Goal: Task Accomplishment & Management: Use online tool/utility

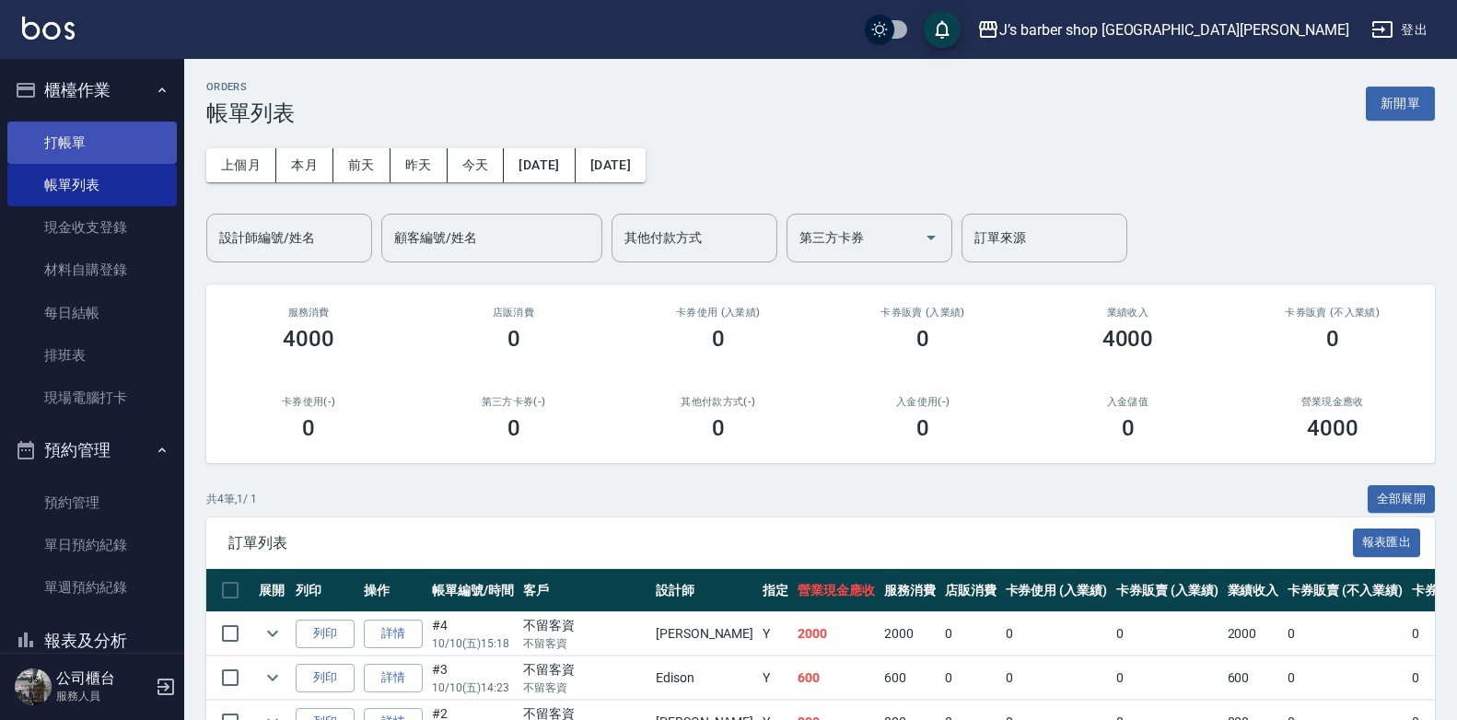
click at [146, 143] on link "打帳單" at bounding box center [91, 143] width 169 height 42
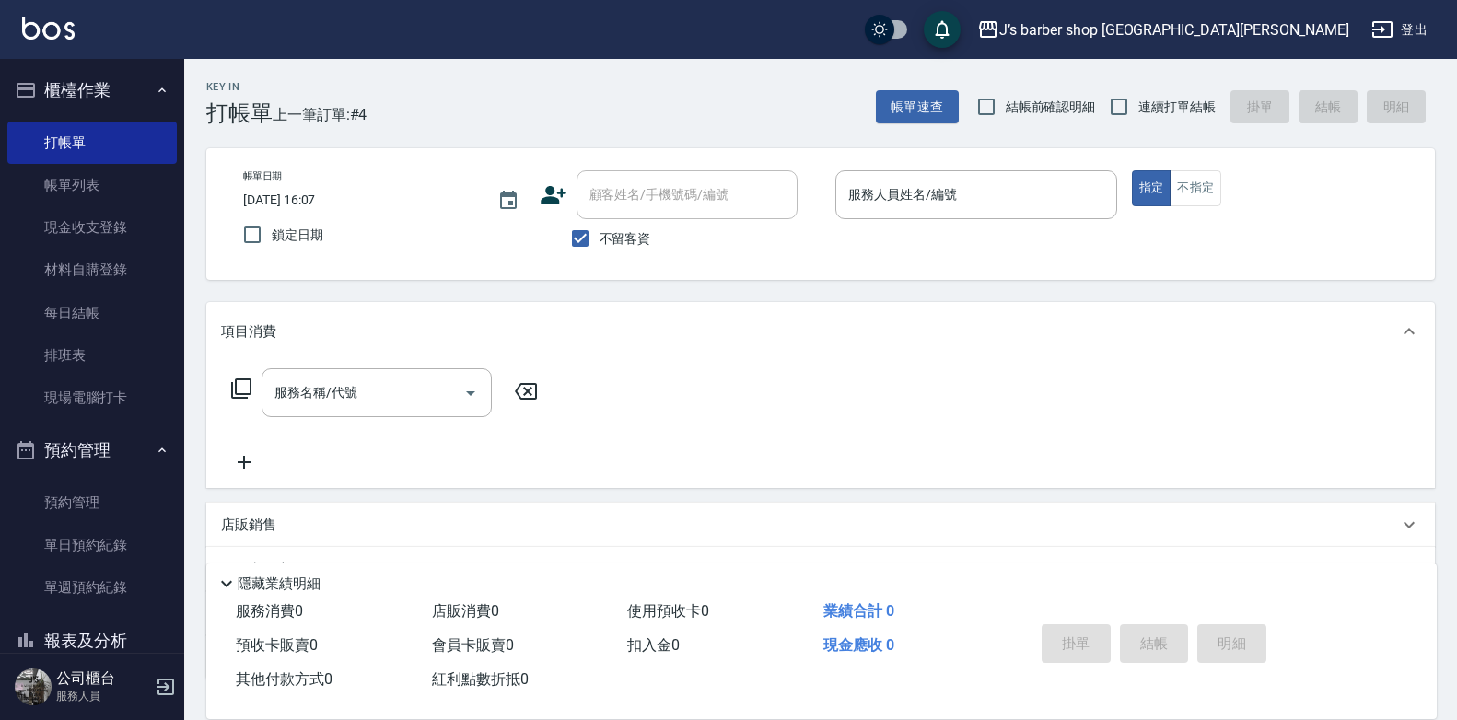
drag, startPoint x: 640, startPoint y: 214, endPoint x: 634, endPoint y: 224, distance: 11.5
click at [638, 217] on div "顧客姓名/手機號碼/編號" at bounding box center [686, 194] width 221 height 49
click at [631, 231] on span "不留客資" at bounding box center [625, 238] width 52 height 19
click at [599, 231] on input "不留客資" at bounding box center [580, 238] width 39 height 39
checkbox input "false"
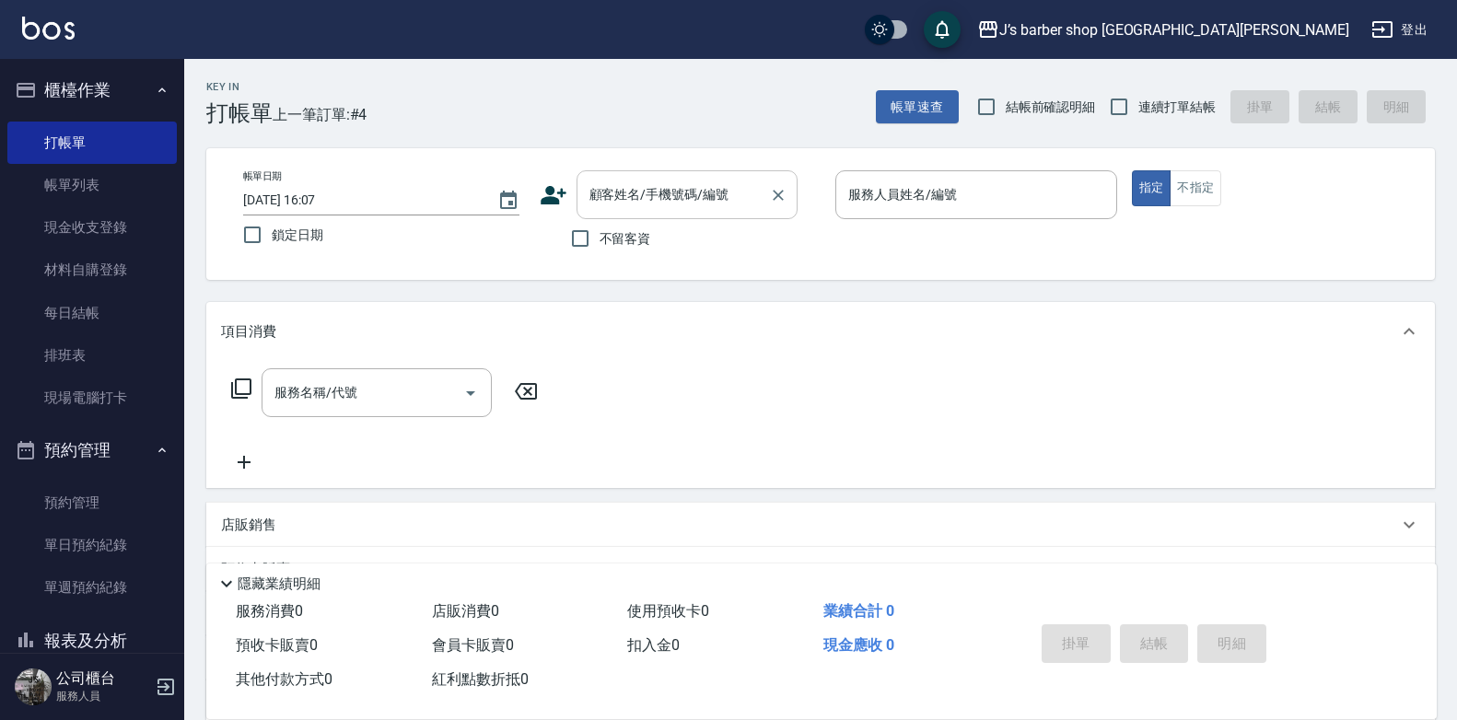
click at [655, 197] on input "顧客姓名/手機號碼/編號" at bounding box center [673, 195] width 177 height 32
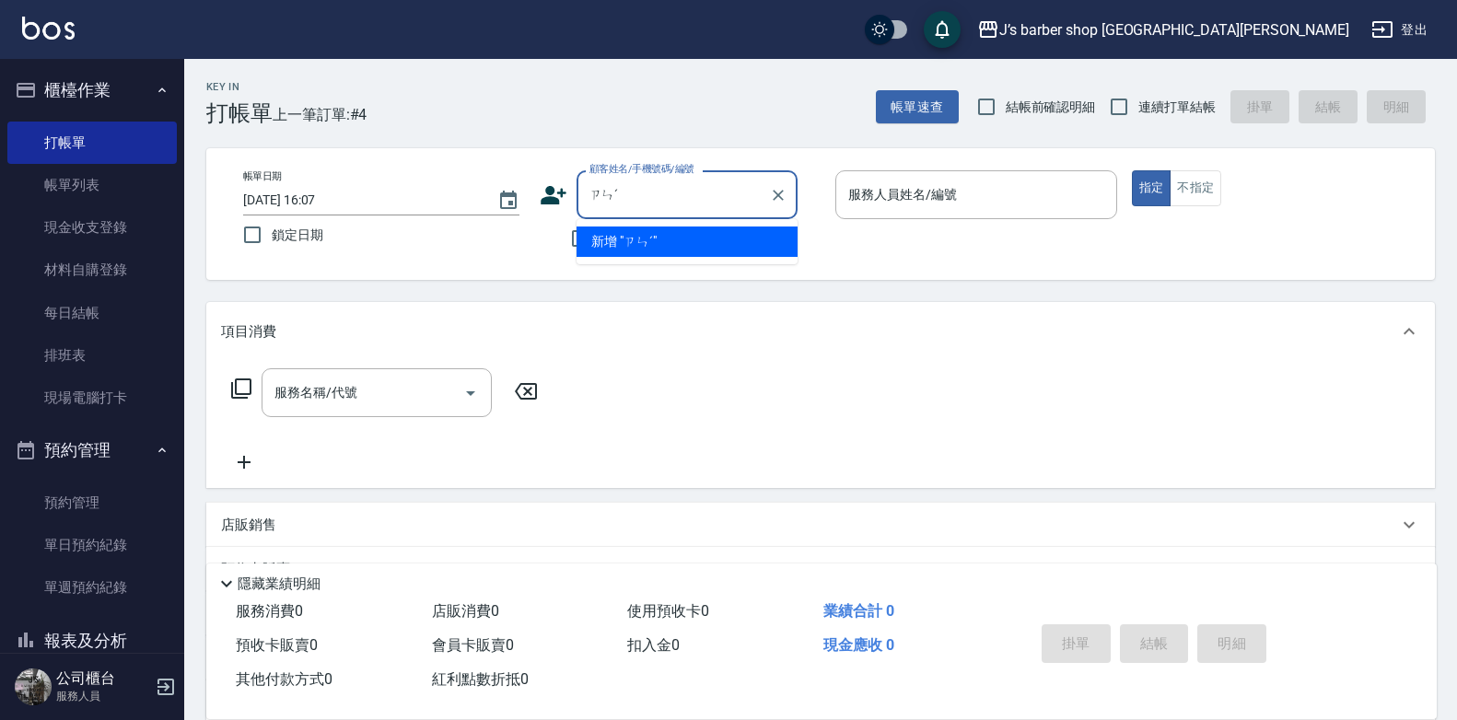
type input "ㄗ"
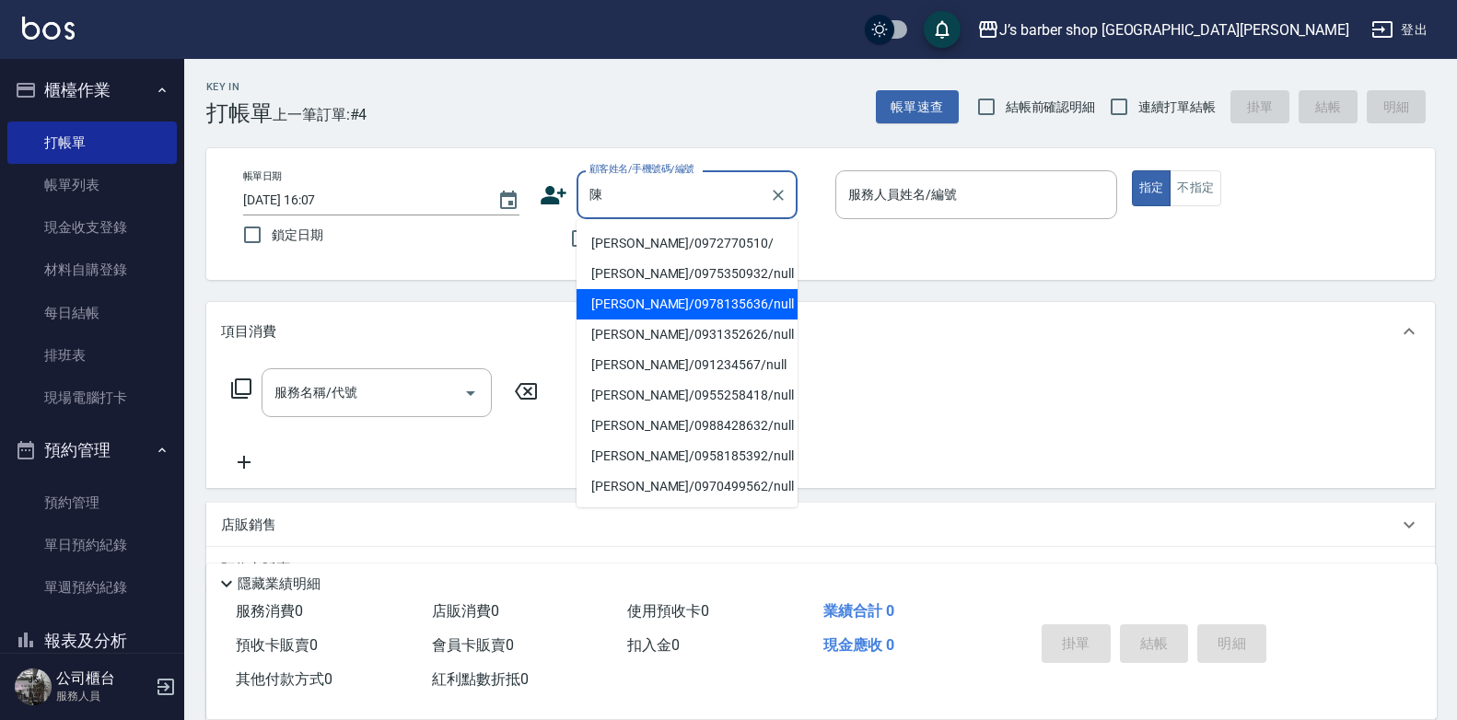
scroll to position [88, 0]
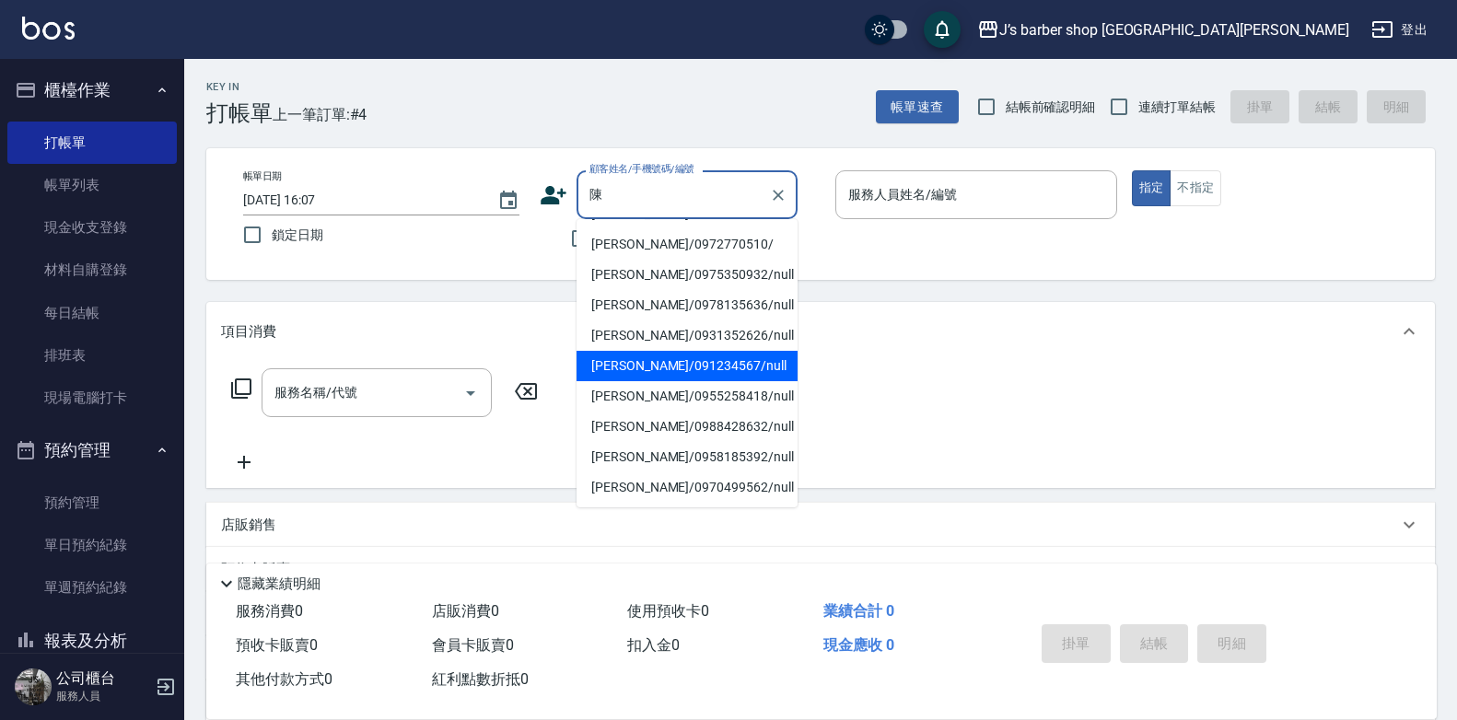
click at [663, 359] on li "[PERSON_NAME]/091234567/null" at bounding box center [686, 366] width 221 height 30
type input "[PERSON_NAME]/091234567/null"
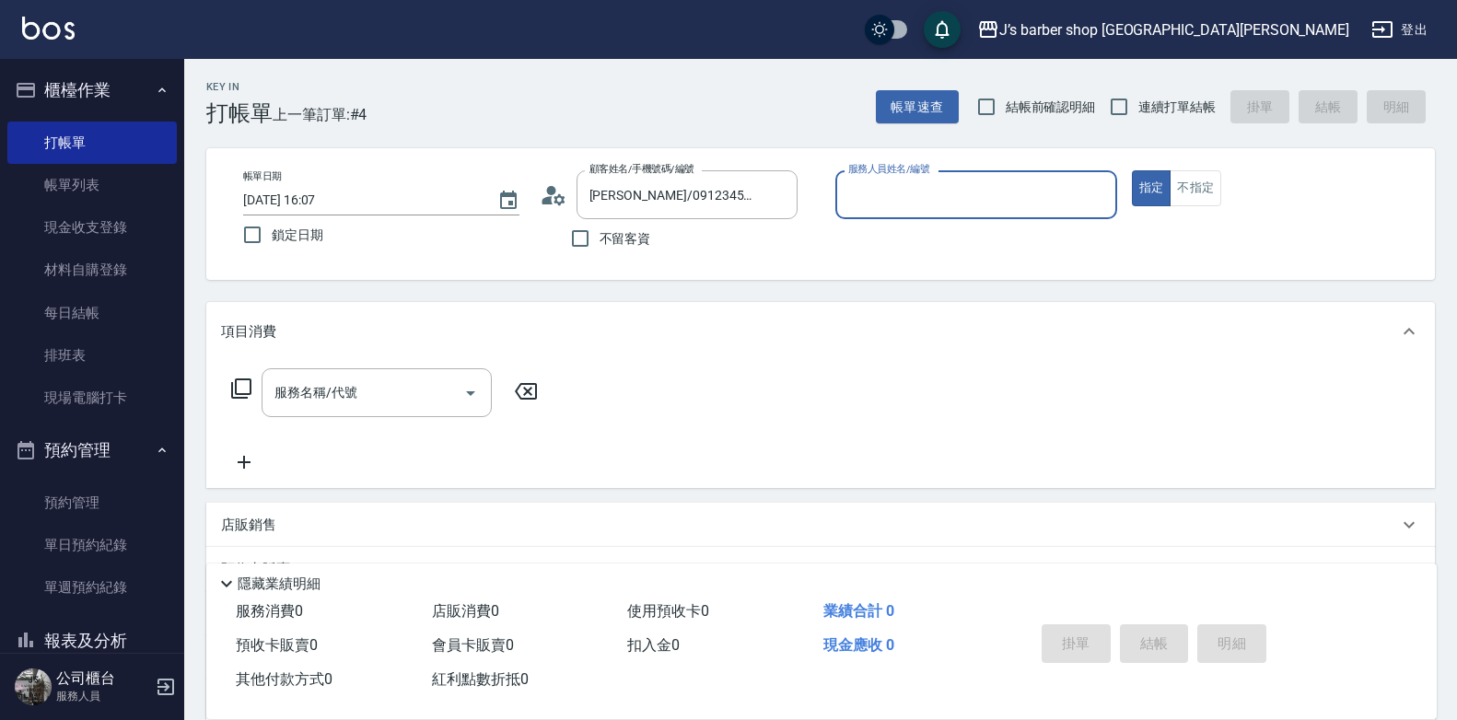
click at [911, 190] on input "服務人員姓名/編號" at bounding box center [975, 195] width 265 height 32
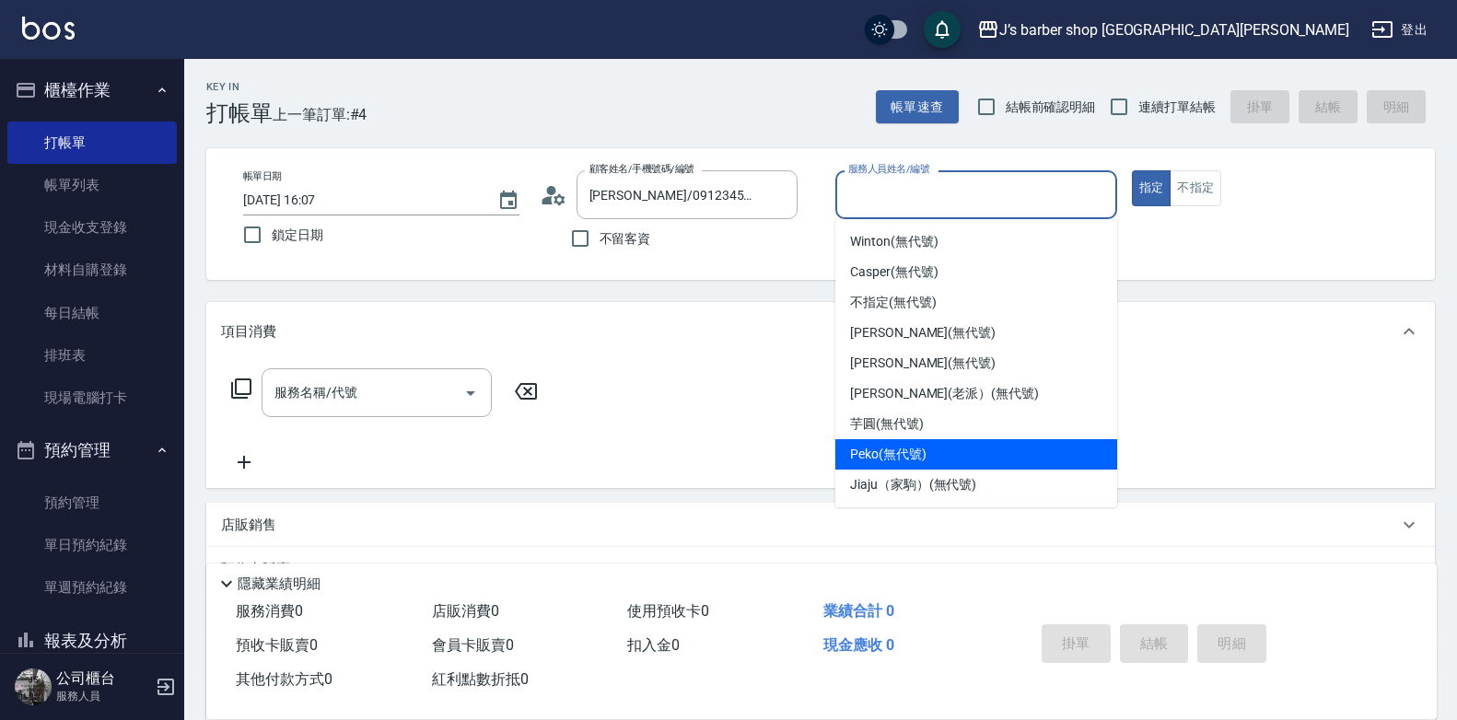
scroll to position [30, 0]
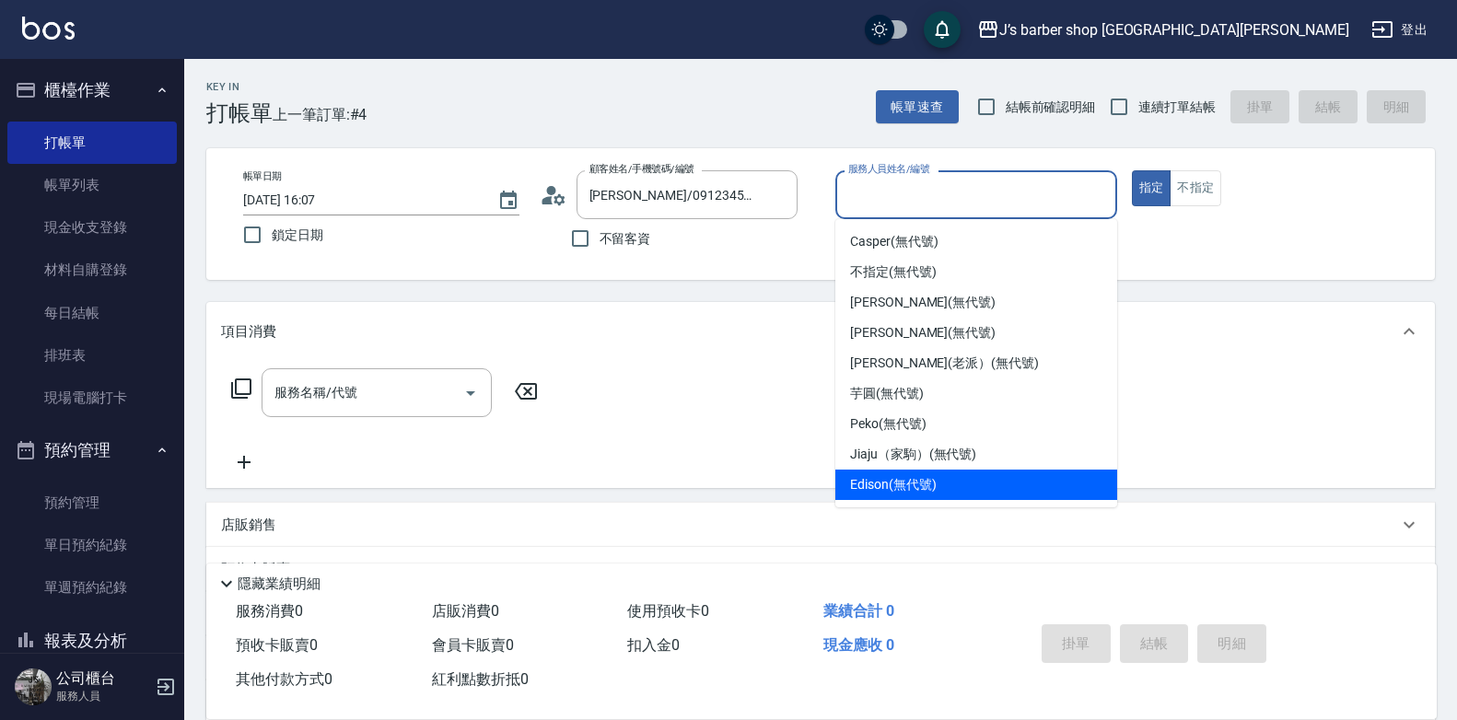
click at [912, 482] on span "Edison (無代號)" at bounding box center [893, 484] width 86 height 19
type input "Edison(無代號)"
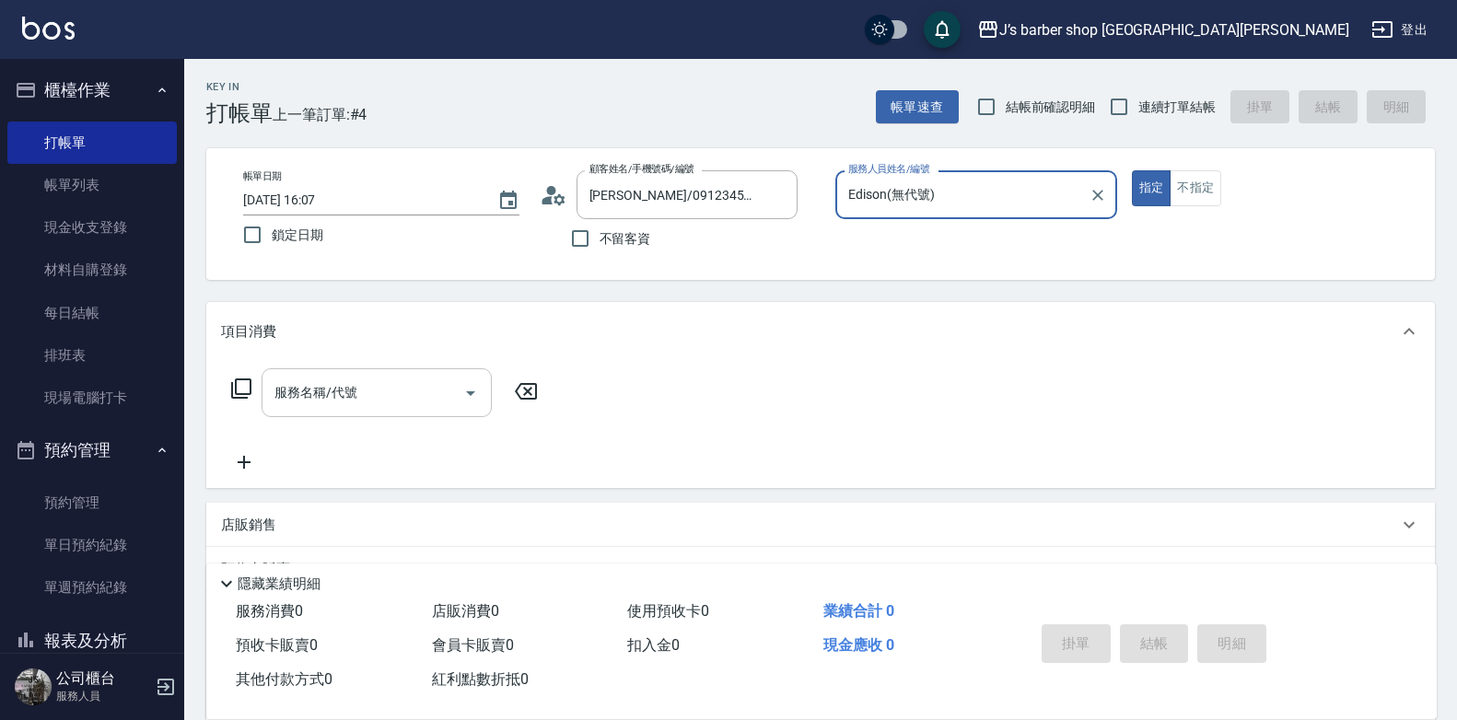
click at [329, 374] on div "服務名稱/代號" at bounding box center [376, 392] width 230 height 49
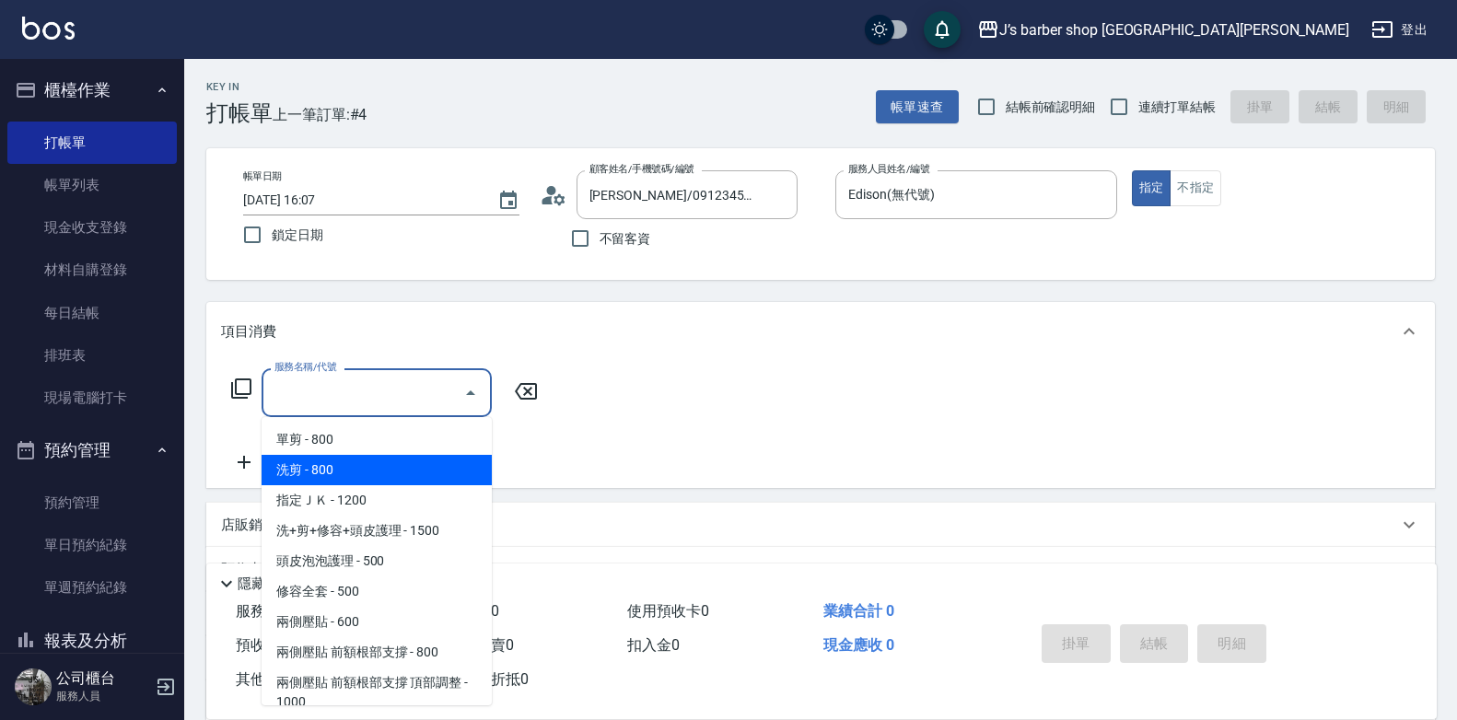
click at [324, 459] on span "洗剪 - 800" at bounding box center [376, 470] width 230 height 30
type input "洗剪(101)"
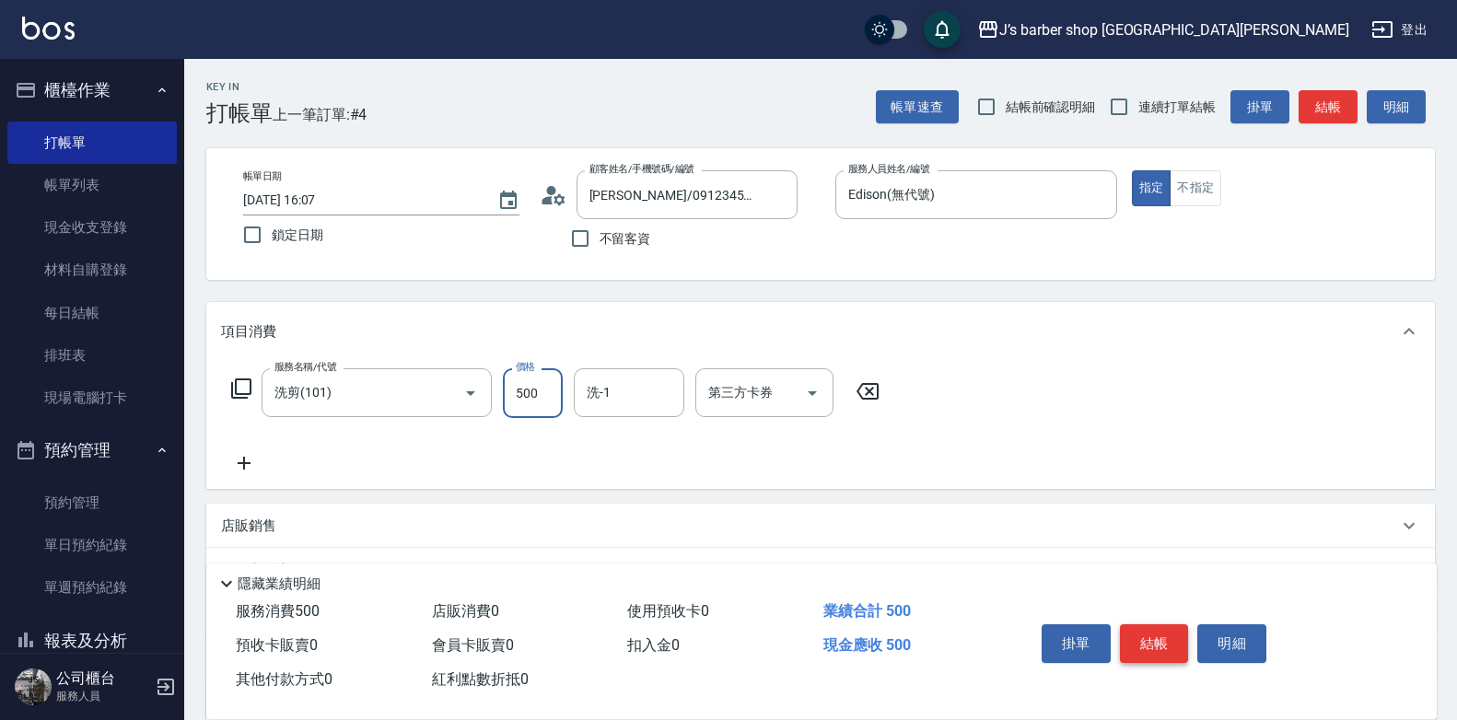
type input "500"
click at [1179, 639] on button "結帳" at bounding box center [1154, 643] width 69 height 39
